Goal: Navigation & Orientation: Find specific page/section

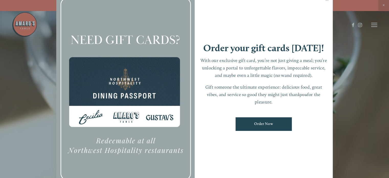
click at [329, 1] on link "Close" at bounding box center [327, 0] width 10 height 14
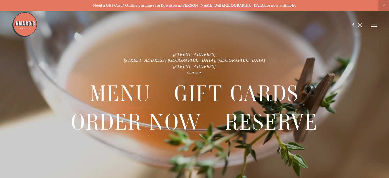
click at [126, 92] on span "Menu" at bounding box center [120, 93] width 61 height 28
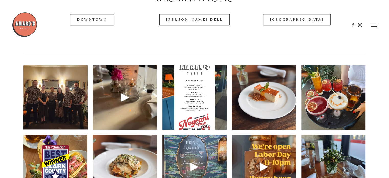
scroll to position [691, 0]
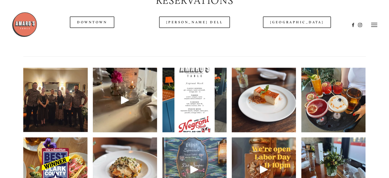
click at [193, 36] on div at bounding box center [181, 25] width 338 height 26
click at [200, 36] on div at bounding box center [181, 25] width 338 height 26
click at [187, 35] on div at bounding box center [181, 25] width 338 height 26
click at [194, 38] on div at bounding box center [181, 25] width 338 height 26
click at [209, 41] on header "Menu Order Now Visit Gallery 0" at bounding box center [195, 25] width 366 height 50
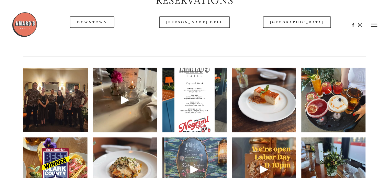
click at [206, 37] on div at bounding box center [181, 25] width 338 height 26
click at [185, 40] on header "Menu Order Now Visit Gallery 0" at bounding box center [195, 25] width 366 height 50
click at [188, 37] on div at bounding box center [181, 25] width 338 height 26
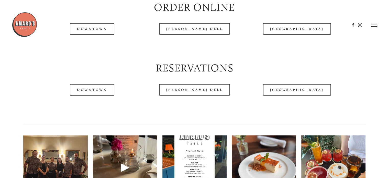
scroll to position [623, 0]
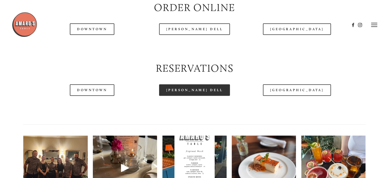
click at [204, 96] on link "[PERSON_NAME] Dell" at bounding box center [194, 90] width 71 height 12
